Goal: Information Seeking & Learning: Learn about a topic

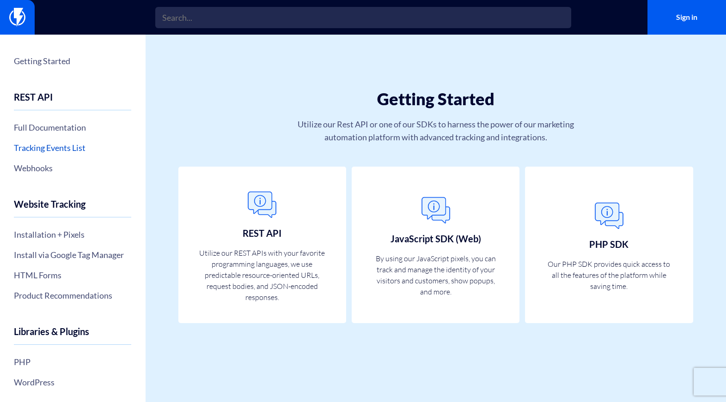
click at [73, 148] on link "Tracking Events List" at bounding box center [72, 148] width 117 height 16
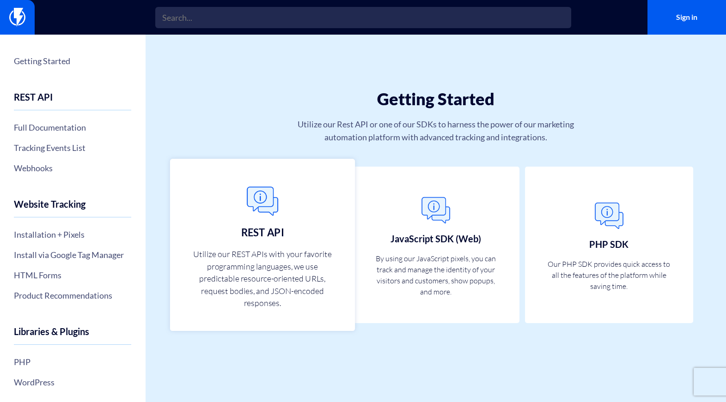
click at [255, 227] on h3 "REST API" at bounding box center [262, 232] width 42 height 11
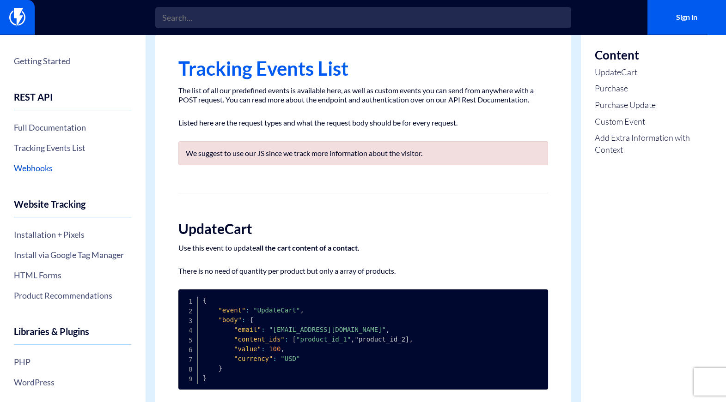
click at [43, 170] on link "Webhooks" at bounding box center [72, 168] width 117 height 16
